Goal: Task Accomplishment & Management: Complete application form

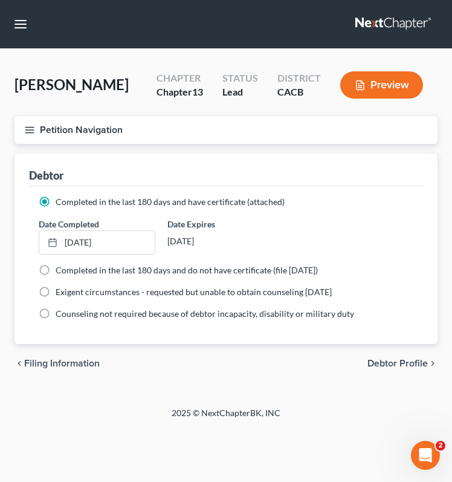
click at [409, 359] on span "Debtor Profile" at bounding box center [398, 364] width 60 height 10
select select "1"
select select "3"
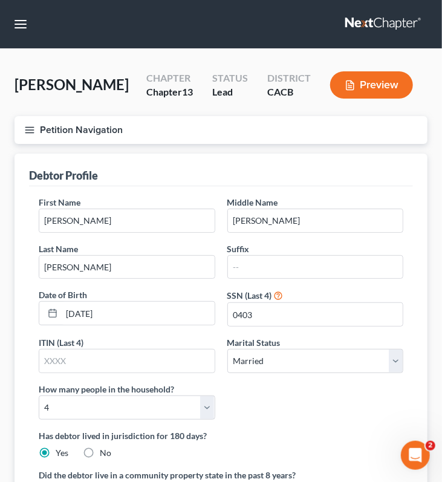
radio input "true"
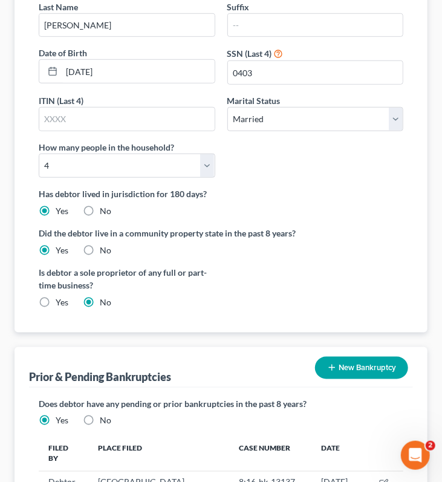
scroll to position [349, 0]
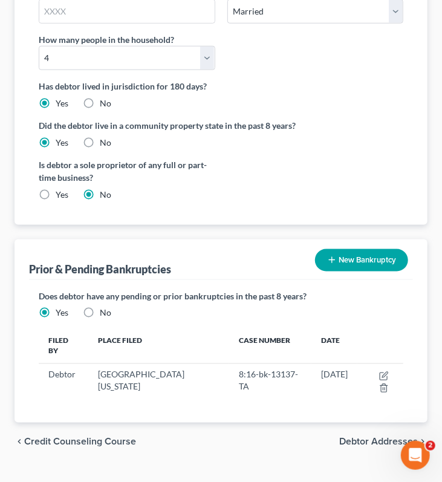
click at [109, 437] on span "Credit Counseling Course" at bounding box center [80, 442] width 112 height 10
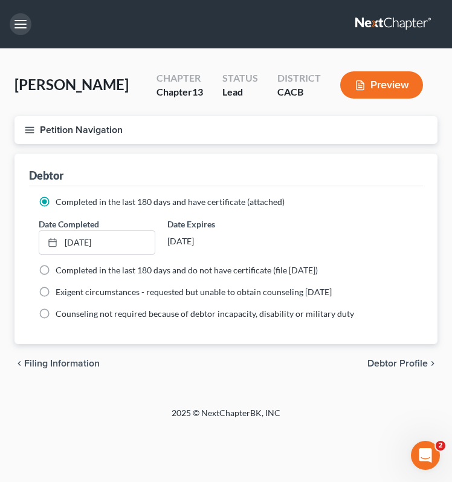
click at [27, 25] on button "button" at bounding box center [21, 24] width 22 height 22
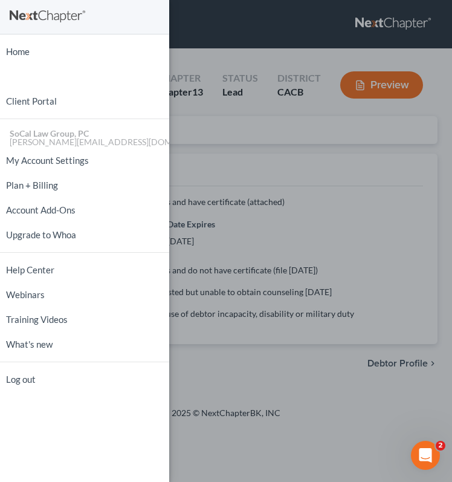
click at [184, 17] on div "Home New Case Client Portal SoCal Law Group, PC [PERSON_NAME][EMAIL_ADDRESS][DO…" at bounding box center [226, 241] width 452 height 482
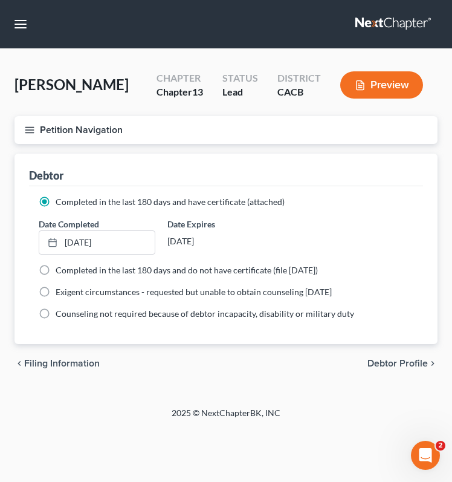
click at [25, 130] on icon "button" at bounding box center [29, 130] width 11 height 11
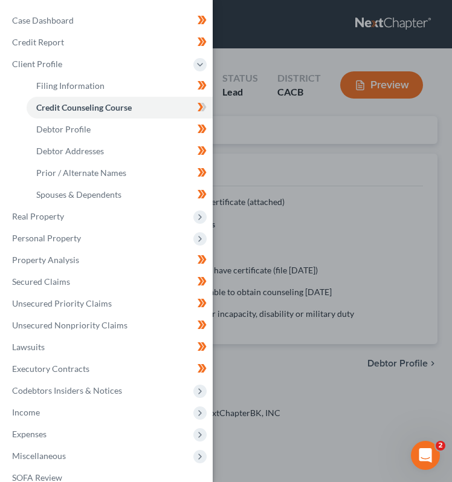
click at [230, 57] on div "Case Dashboard Payments Invoices Payments Payments Credit Report Client Profile" at bounding box center [226, 241] width 452 height 482
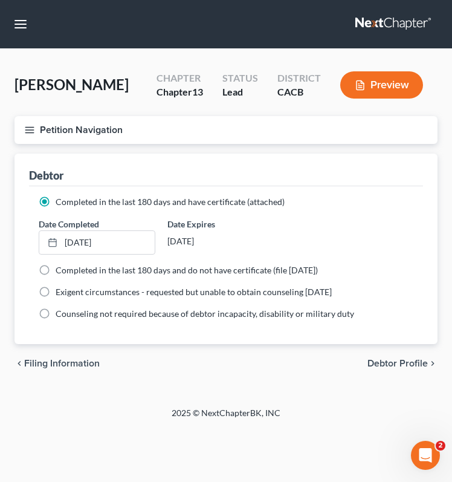
click at [404, 360] on span "Debtor Profile" at bounding box center [398, 364] width 60 height 10
select select "1"
select select "3"
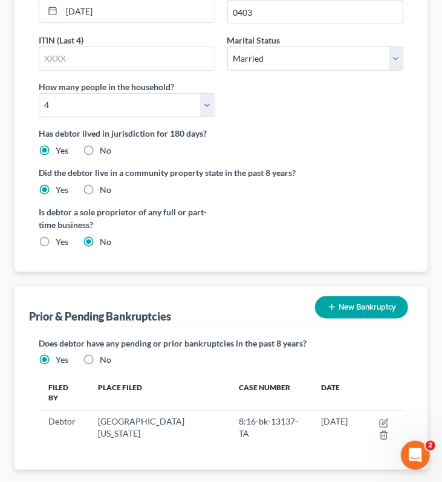
scroll to position [349, 0]
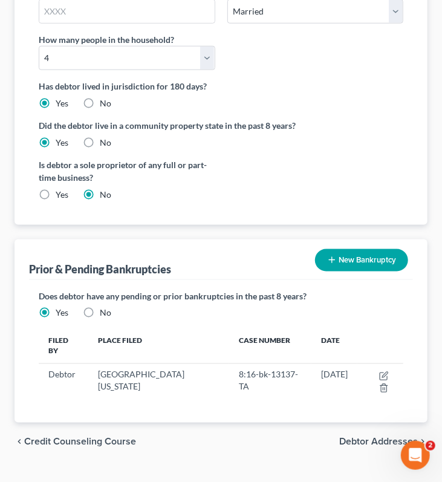
click at [371, 437] on span "Debtor Addresses" at bounding box center [378, 442] width 79 height 10
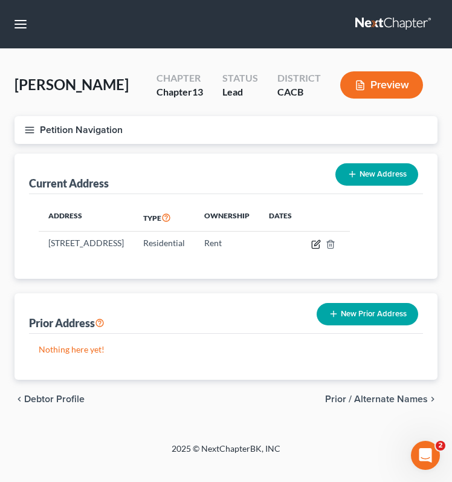
click at [321, 241] on icon "button" at bounding box center [316, 244] width 10 height 10
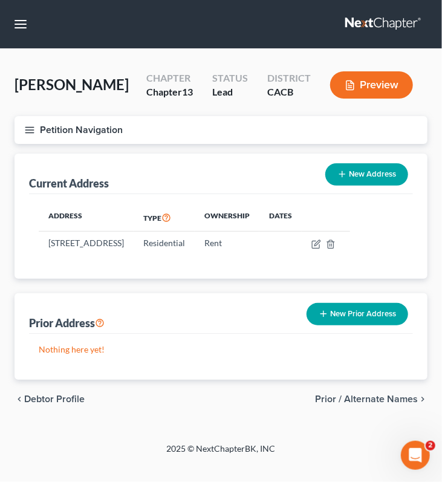
select select "4"
select select "0"
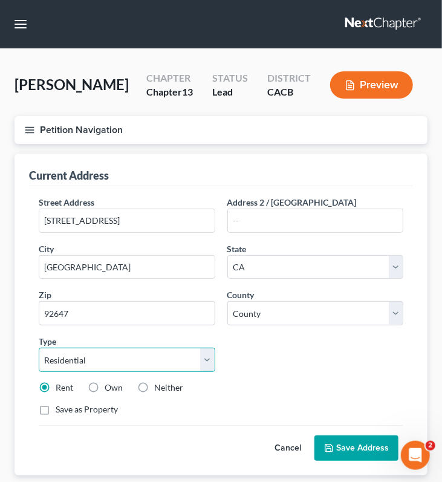
click at [206, 356] on select "Select Residential Mailing Rental Business" at bounding box center [127, 360] width 177 height 24
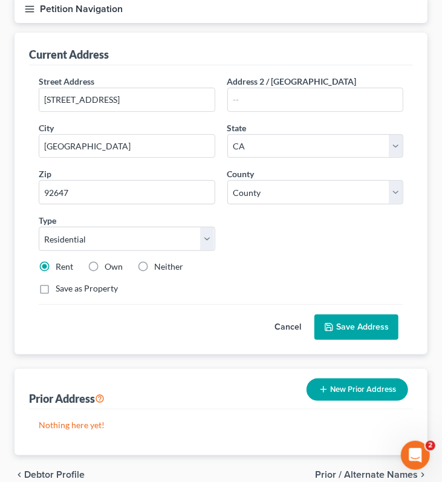
scroll to position [175, 0]
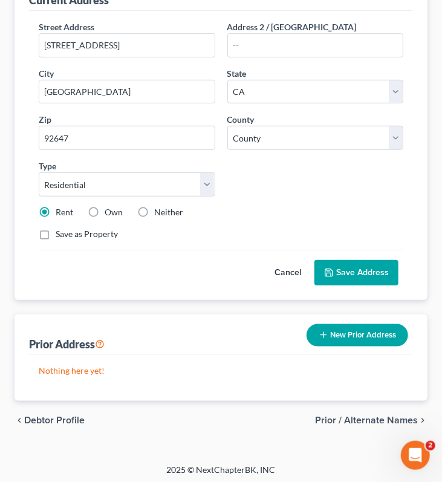
click at [342, 415] on span "Prior / Alternate Names" at bounding box center [366, 420] width 103 height 10
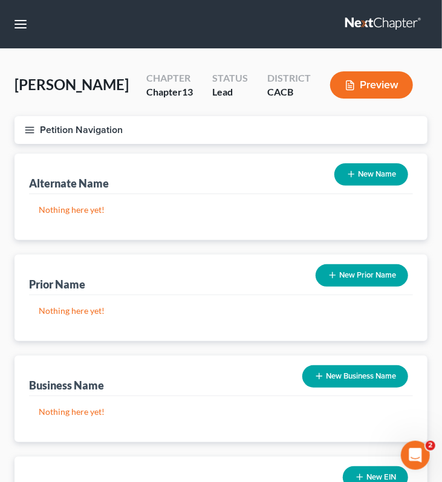
scroll to position [144, 0]
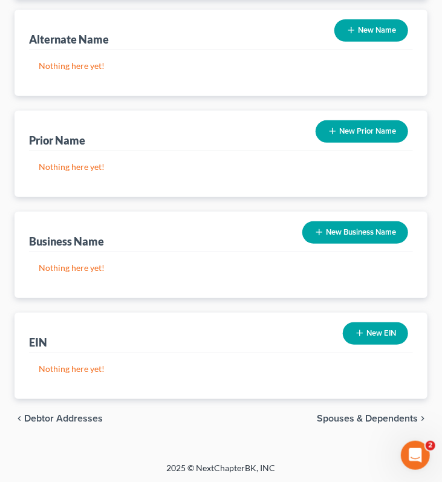
click at [57, 414] on span "Debtor Addresses" at bounding box center [63, 419] width 79 height 10
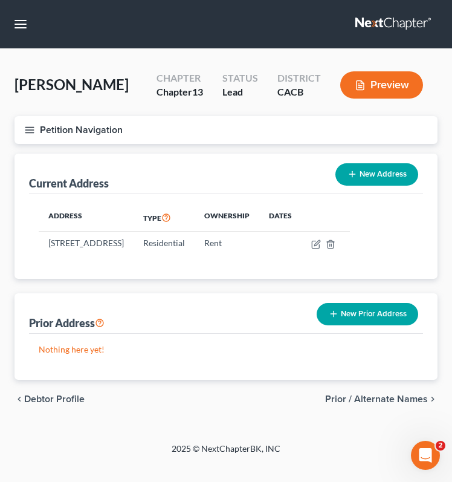
click at [375, 404] on span "Prior / Alternate Names" at bounding box center [376, 399] width 103 height 10
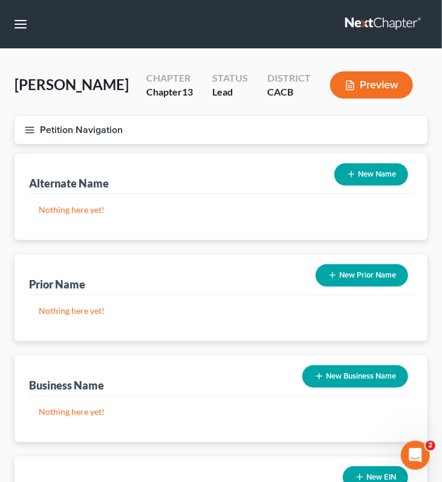
click at [190, 192] on div "Alternate Name New Name" at bounding box center [221, 174] width 384 height 41
click at [82, 184] on div "Alternate Name" at bounding box center [69, 183] width 80 height 15
click at [372, 172] on button "New Name" at bounding box center [371, 174] width 74 height 22
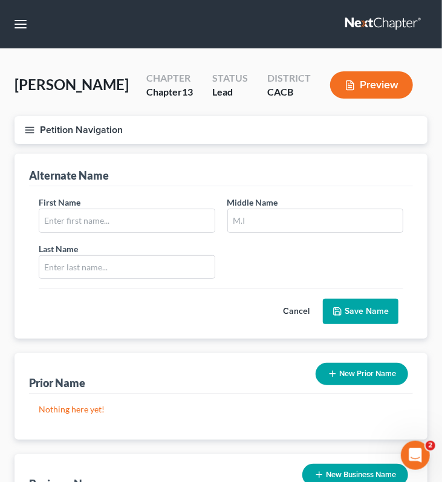
click at [276, 339] on div "Alternate Name First Name Middle Name Last Name * Cancel Save Name Prior Name N…" at bounding box center [221, 398] width 413 height 488
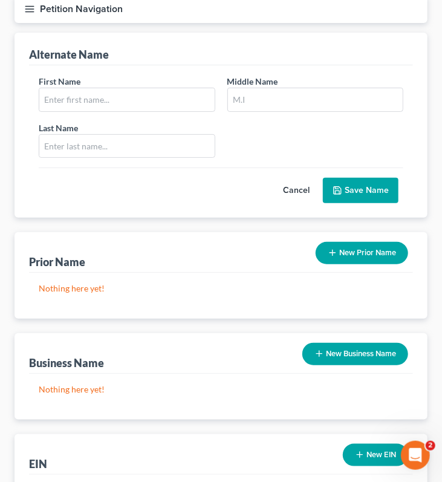
click at [349, 253] on button "New Prior Name" at bounding box center [362, 253] width 93 height 22
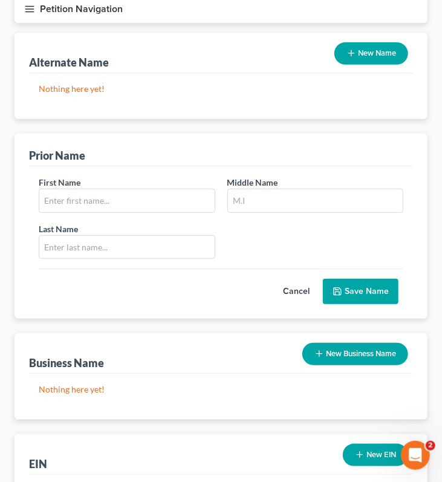
click at [370, 361] on button "New Business Name" at bounding box center [355, 354] width 106 height 22
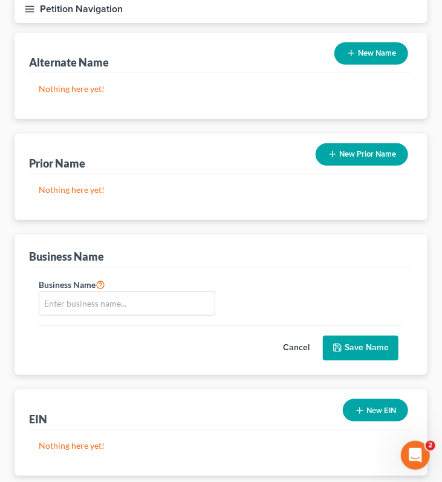
scroll to position [197, 0]
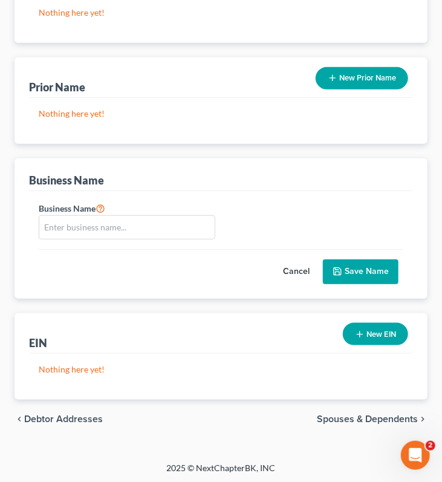
click at [366, 334] on button "New EIN" at bounding box center [375, 334] width 65 height 22
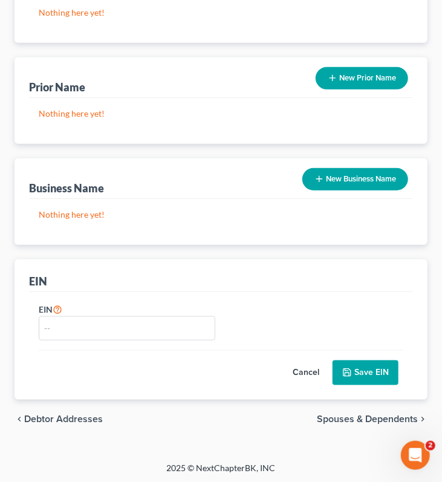
click at [359, 414] on span "Spouses & Dependents" at bounding box center [367, 419] width 101 height 10
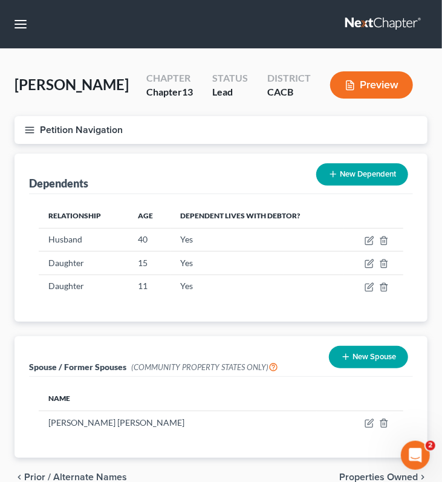
scroll to position [59, 0]
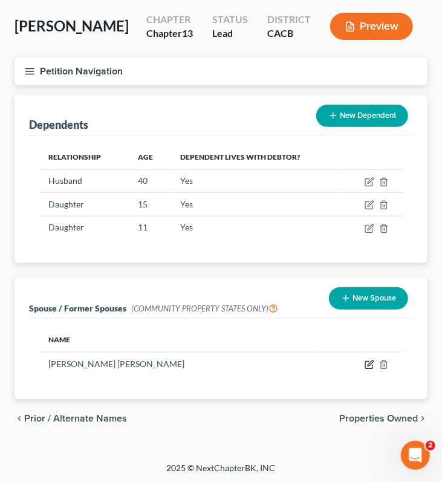
click at [369, 362] on icon "button" at bounding box center [370, 365] width 10 height 10
select select "1"
select select "4"
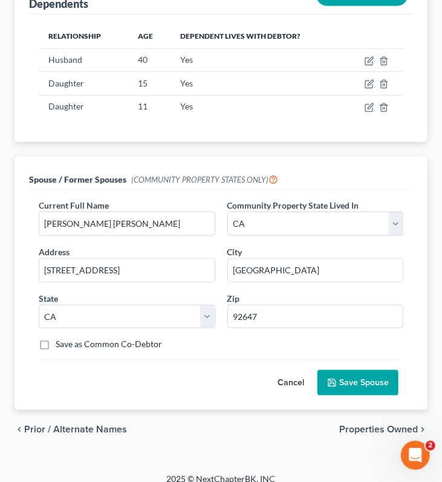
scroll to position [0, 0]
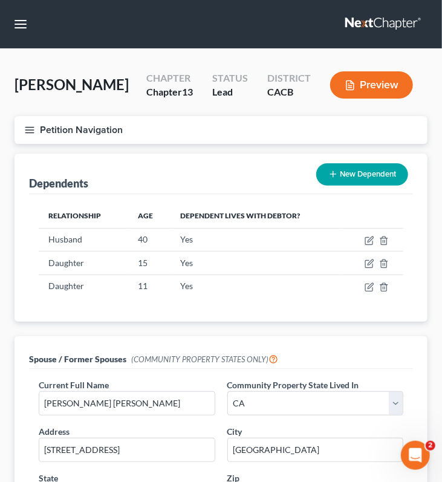
click at [36, 132] on button "Petition Navigation" at bounding box center [221, 130] width 413 height 28
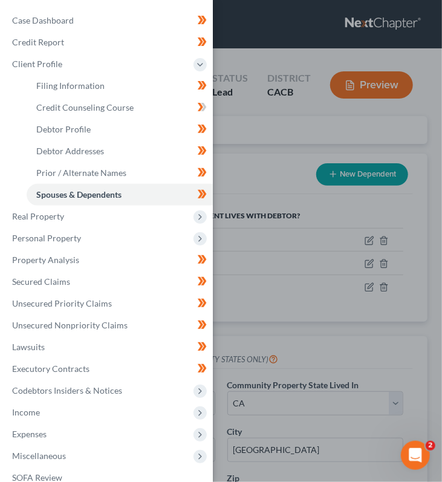
click at [296, 117] on div "Case Dashboard Payments Invoices Payments Payments Credit Report Client Profile" at bounding box center [221, 241] width 442 height 482
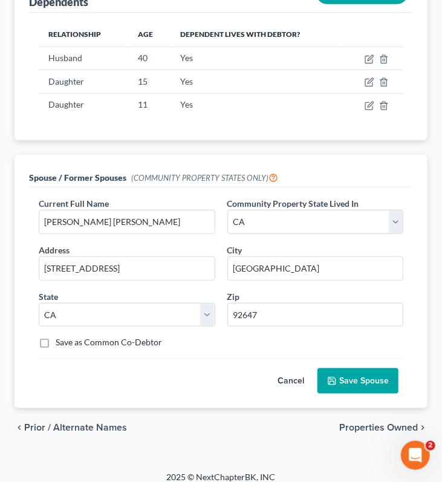
scroll to position [189, 0]
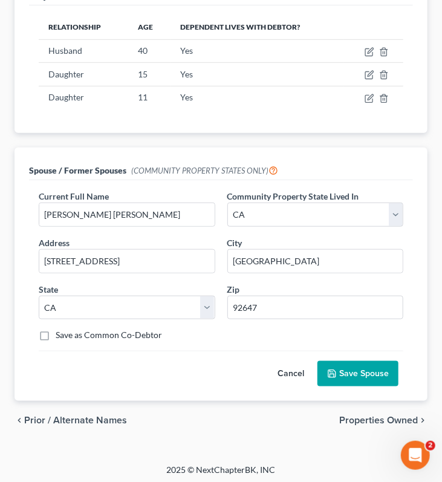
click at [369, 415] on span "Properties Owned" at bounding box center [378, 420] width 79 height 10
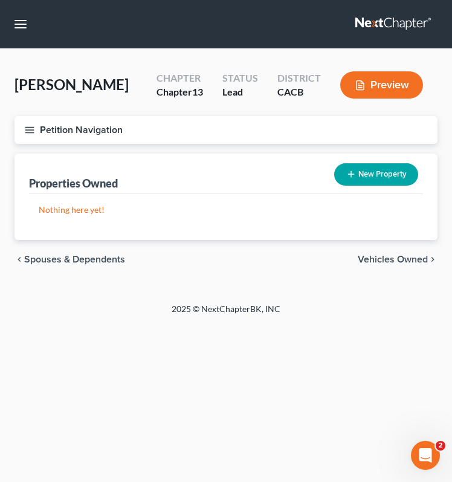
click at [367, 175] on button "New Property" at bounding box center [376, 174] width 84 height 22
select select "4"
select select "18"
select select "0"
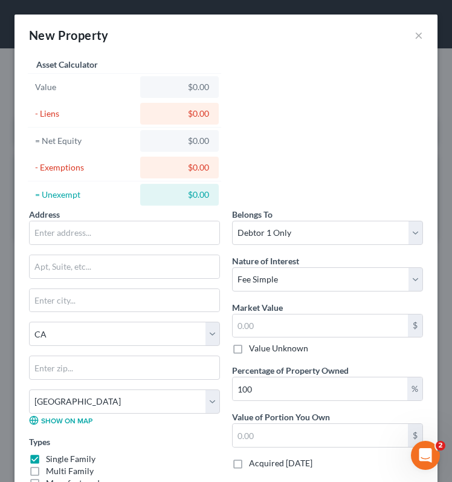
scroll to position [60, 0]
